Goal: Transaction & Acquisition: Book appointment/travel/reservation

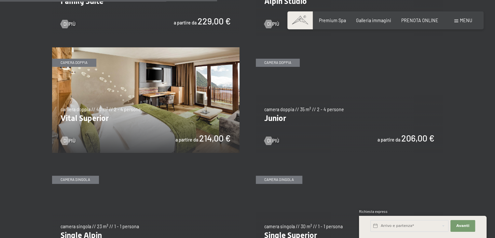
scroll to position [807, 0]
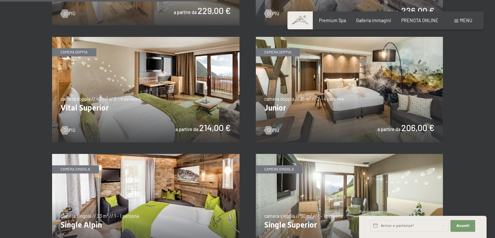
click at [323, 91] on img at bounding box center [350, 89] width 188 height 105
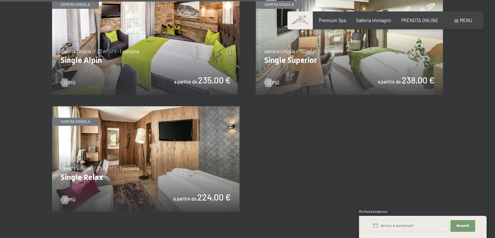
scroll to position [990, 0]
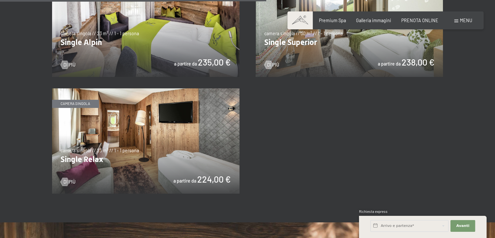
click at [181, 128] on img at bounding box center [146, 140] width 188 height 105
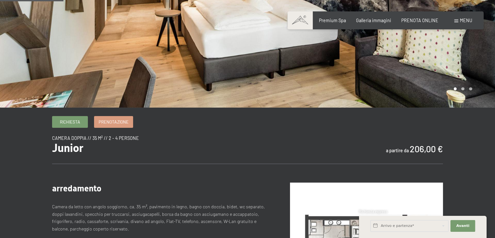
scroll to position [247, 0]
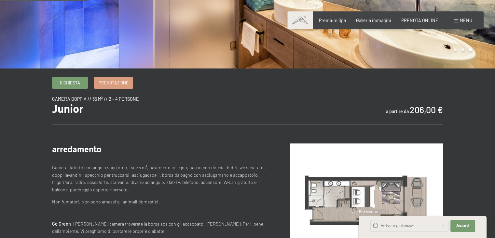
scroll to position [156, 0]
click at [438, 135] on div "arredamento Camera da letto con angolo soggiorno, ca. 35 m², pavimento in legno…" at bounding box center [247, 205] width 391 height 163
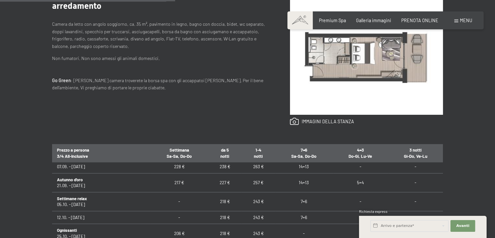
scroll to position [0, 0]
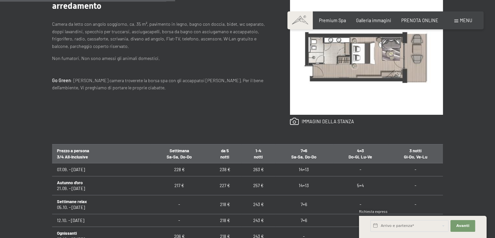
click at [457, 144] on div "Richiesta Prenotazione camera doppia // 35 m² // 2 - 4 persone Junior a partire…" at bounding box center [248, 127] width 434 height 387
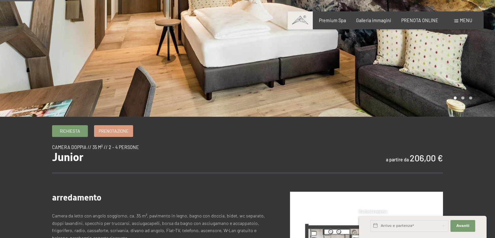
scroll to position [42, 0]
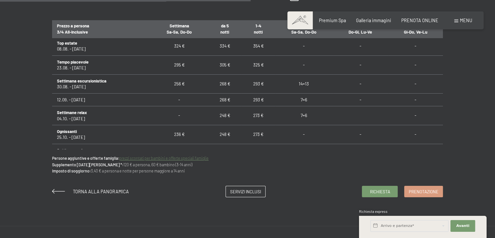
scroll to position [487, 0]
